Goal: Navigation & Orientation: Understand site structure

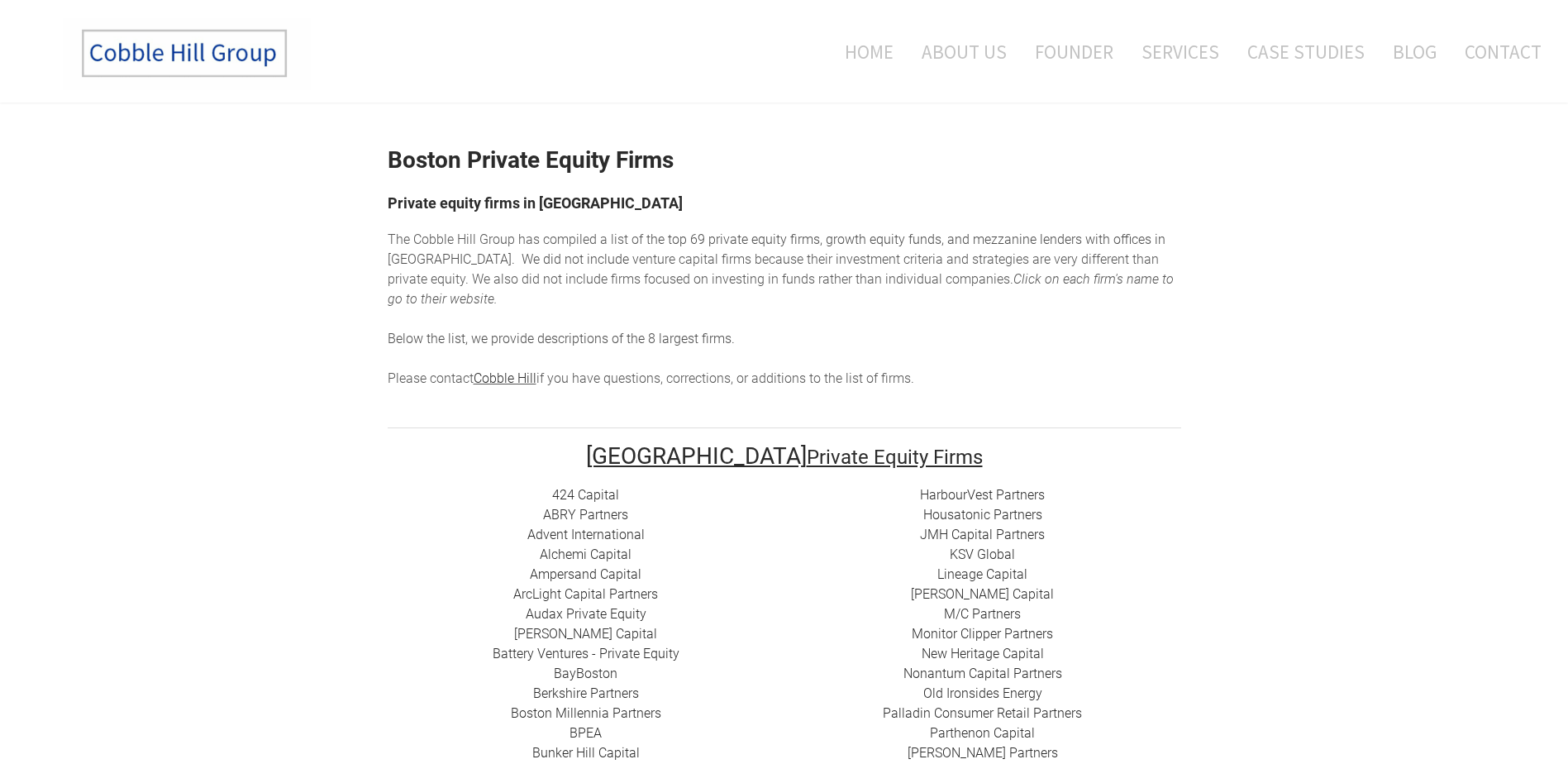
click at [873, 45] on link "Home" at bounding box center [862, 51] width 86 height 69
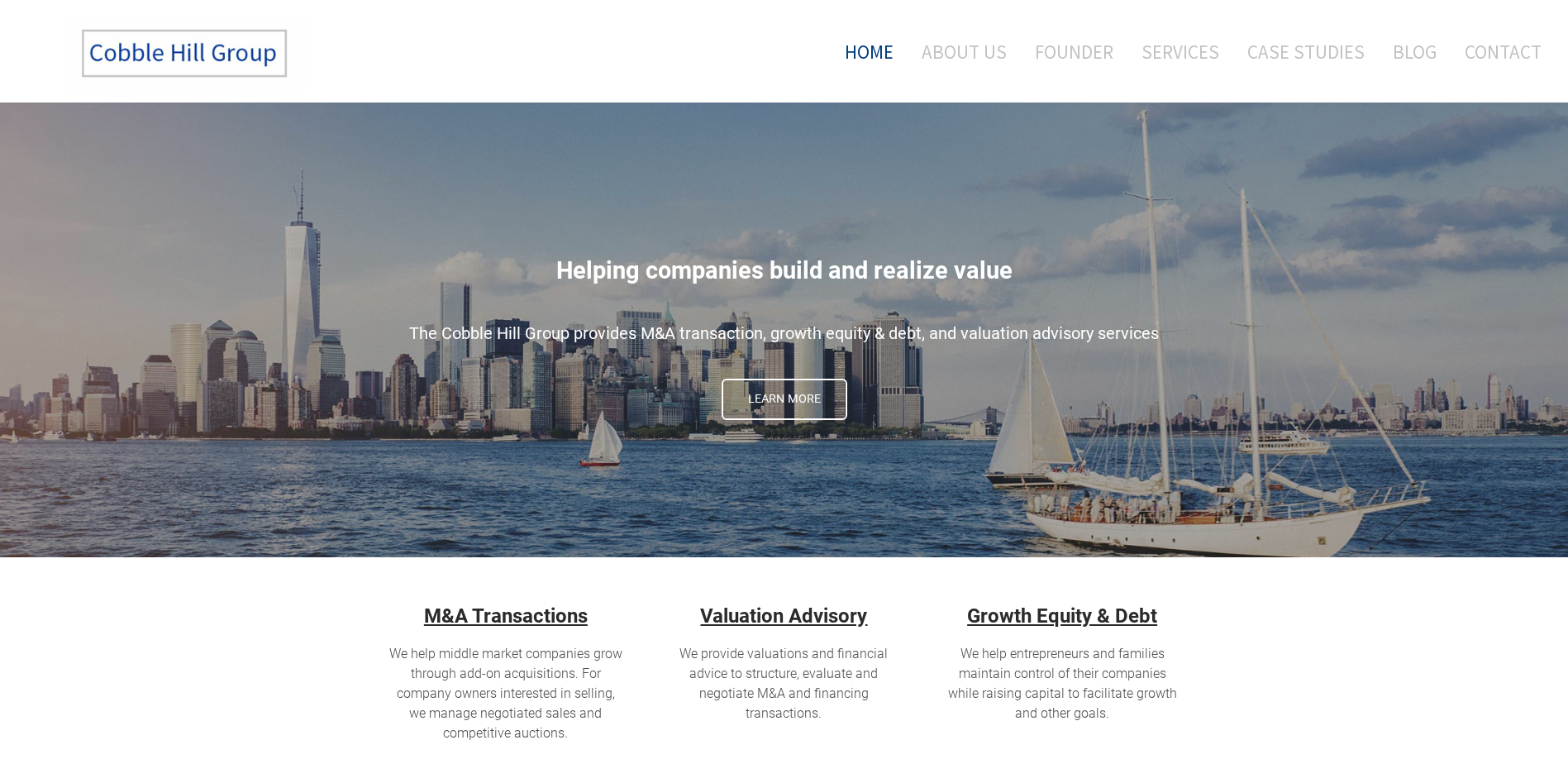
click at [1299, 55] on link "Case Studies" at bounding box center [1306, 51] width 142 height 69
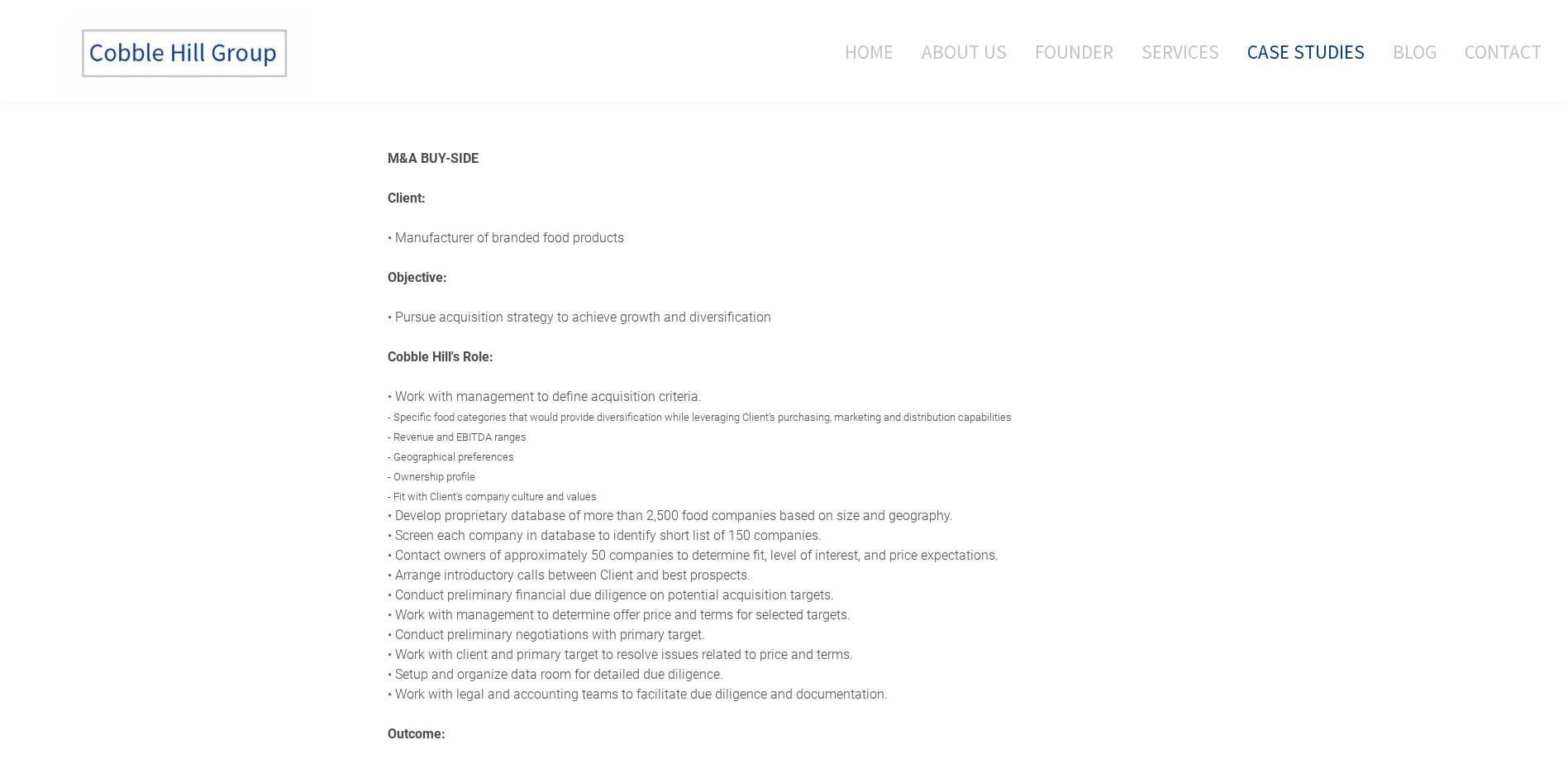
click at [1419, 49] on link "Blog" at bounding box center [1415, 51] width 69 height 69
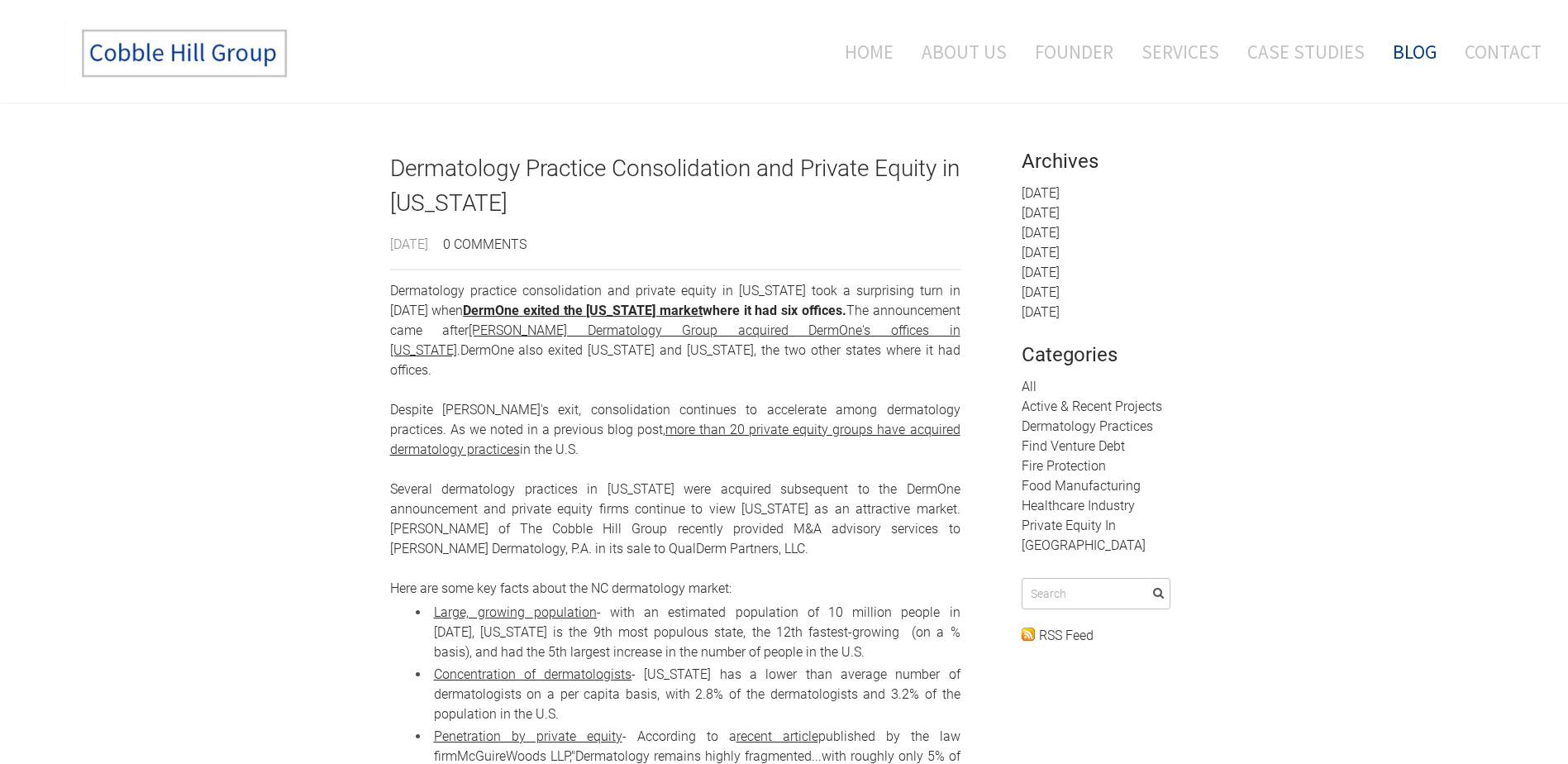
click at [1082, 528] on link "Private Equity In [GEOGRAPHIC_DATA]" at bounding box center [1084, 536] width 124 height 36
click at [1169, 119] on span "M&A Buy-Side" at bounding box center [1216, 124] width 133 height 10
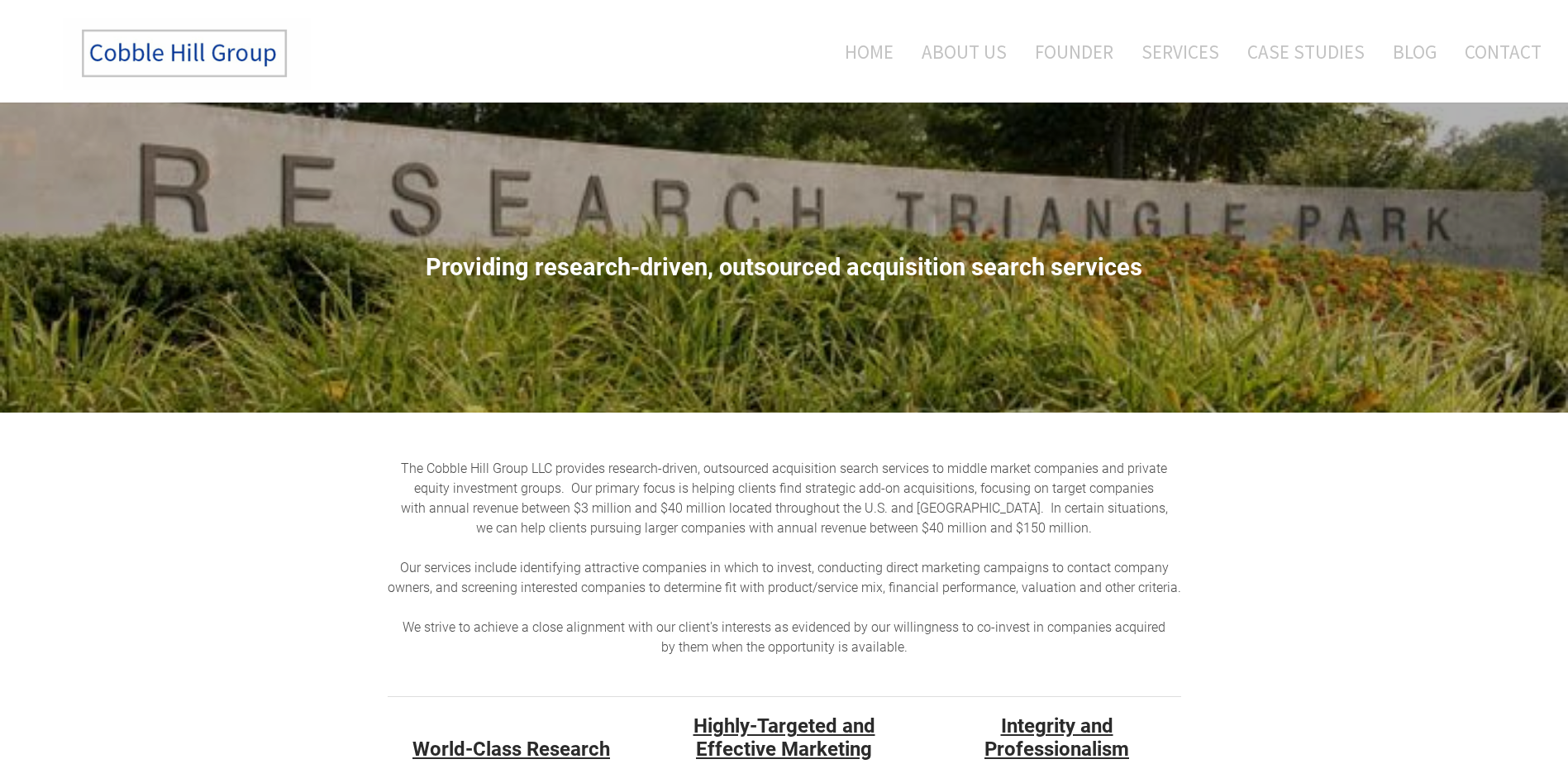
click at [996, 49] on link "About Us" at bounding box center [964, 51] width 110 height 69
